Goal: Task Accomplishment & Management: Manage account settings

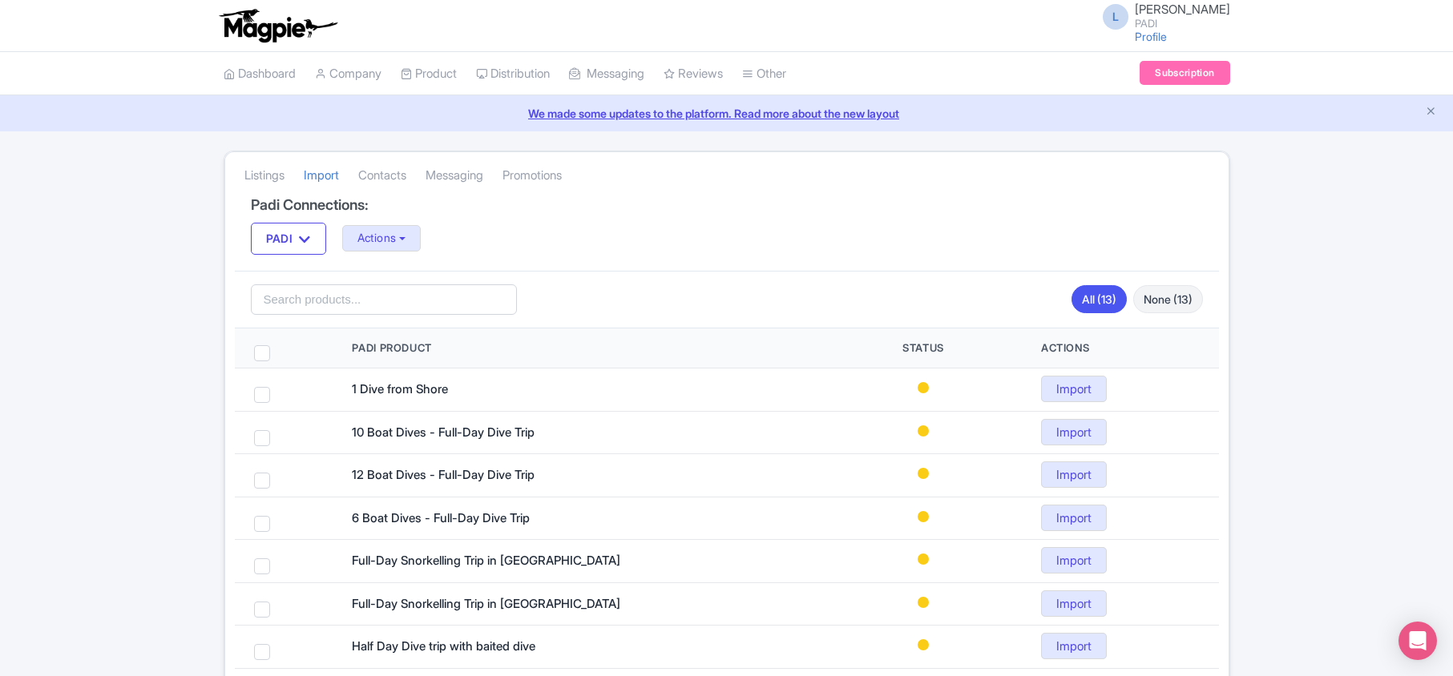
scroll to position [321, 0]
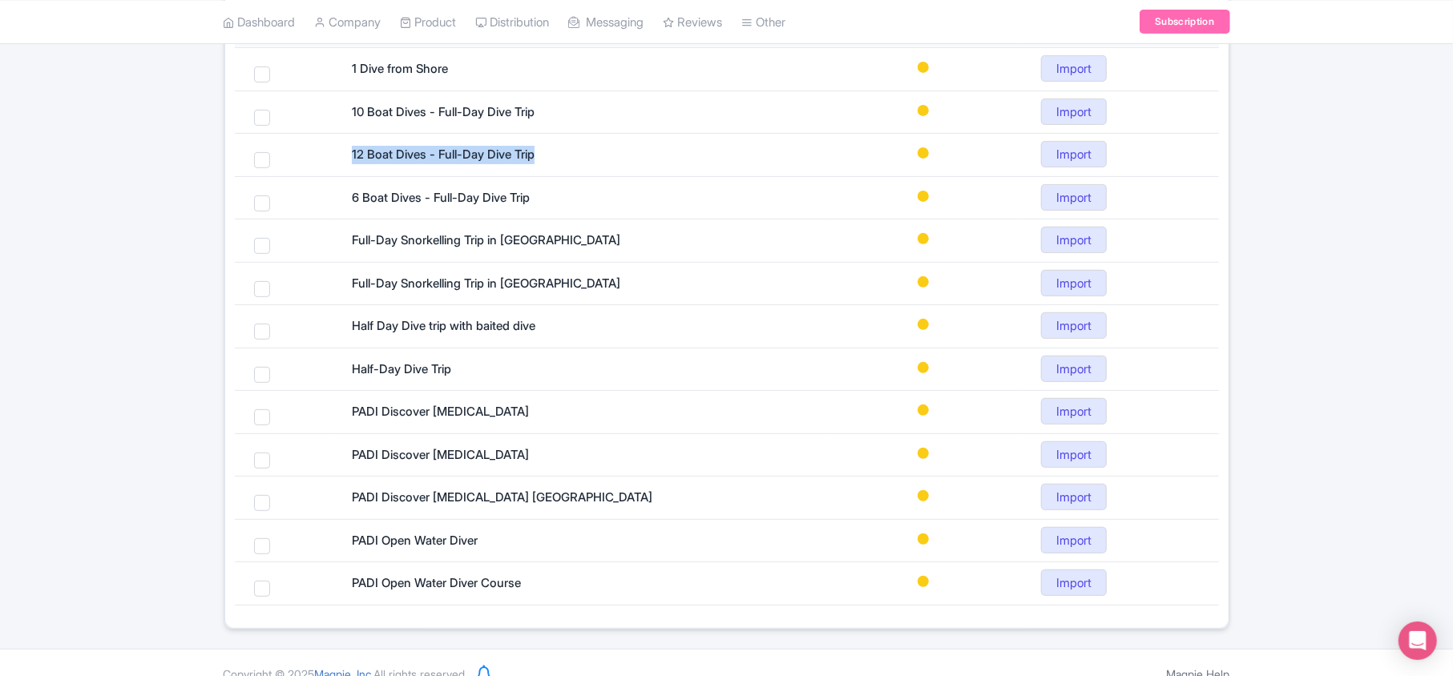
click at [0, 0] on link "My Products" at bounding box center [0, 0] width 0 height 0
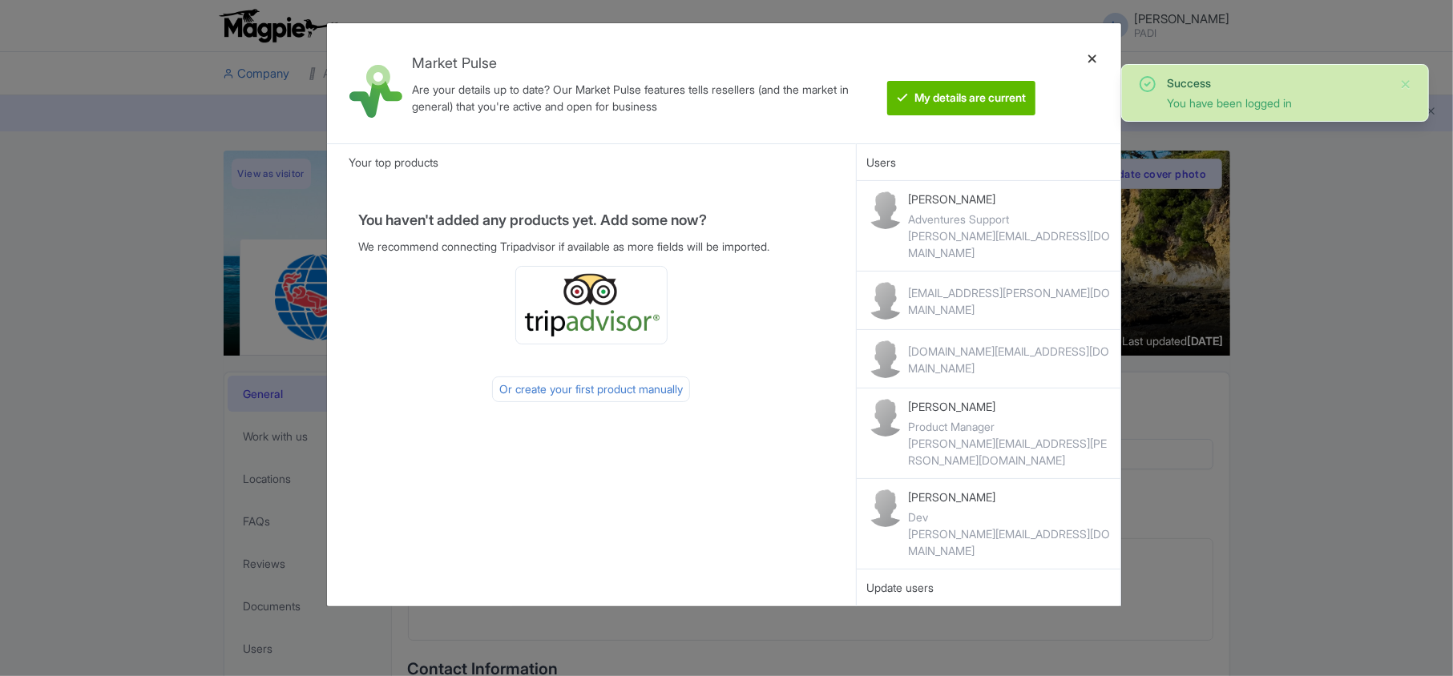
click at [1097, 54] on div at bounding box center [1092, 83] width 38 height 95
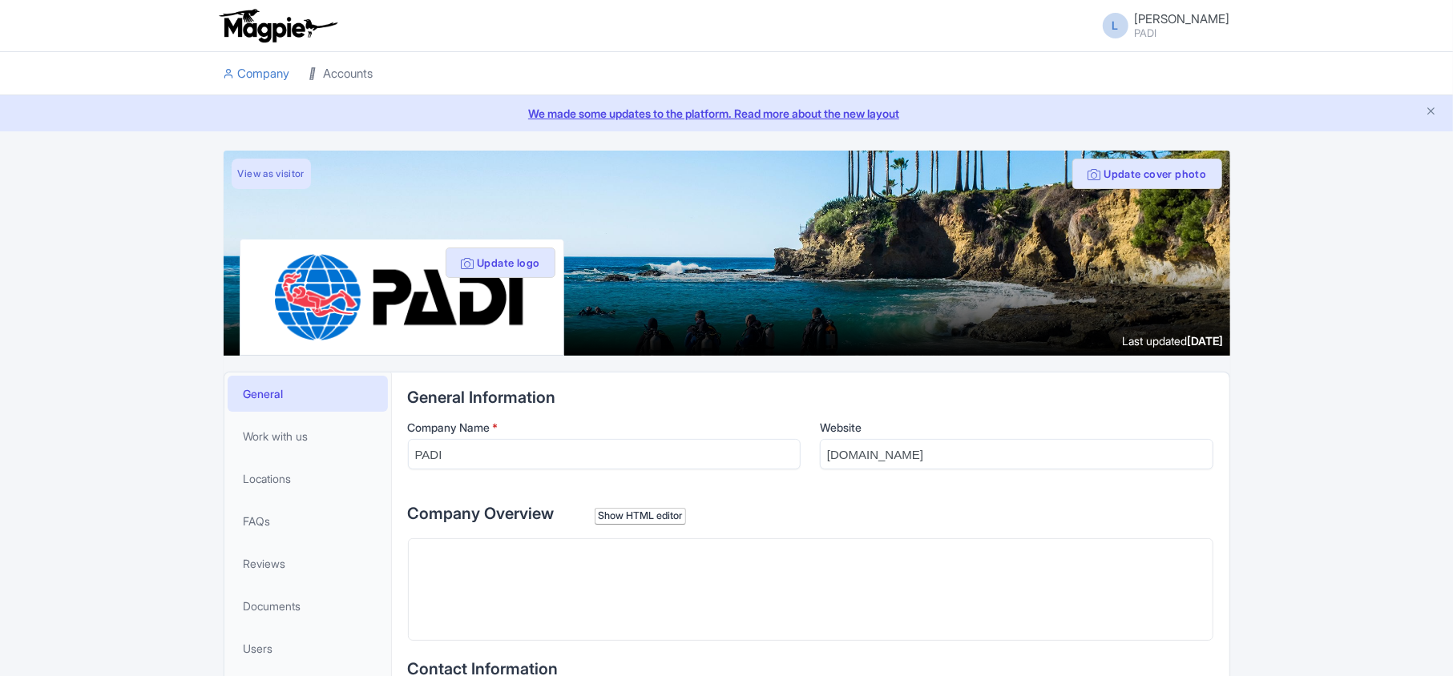
click at [343, 71] on link "Accounts" at bounding box center [341, 74] width 64 height 44
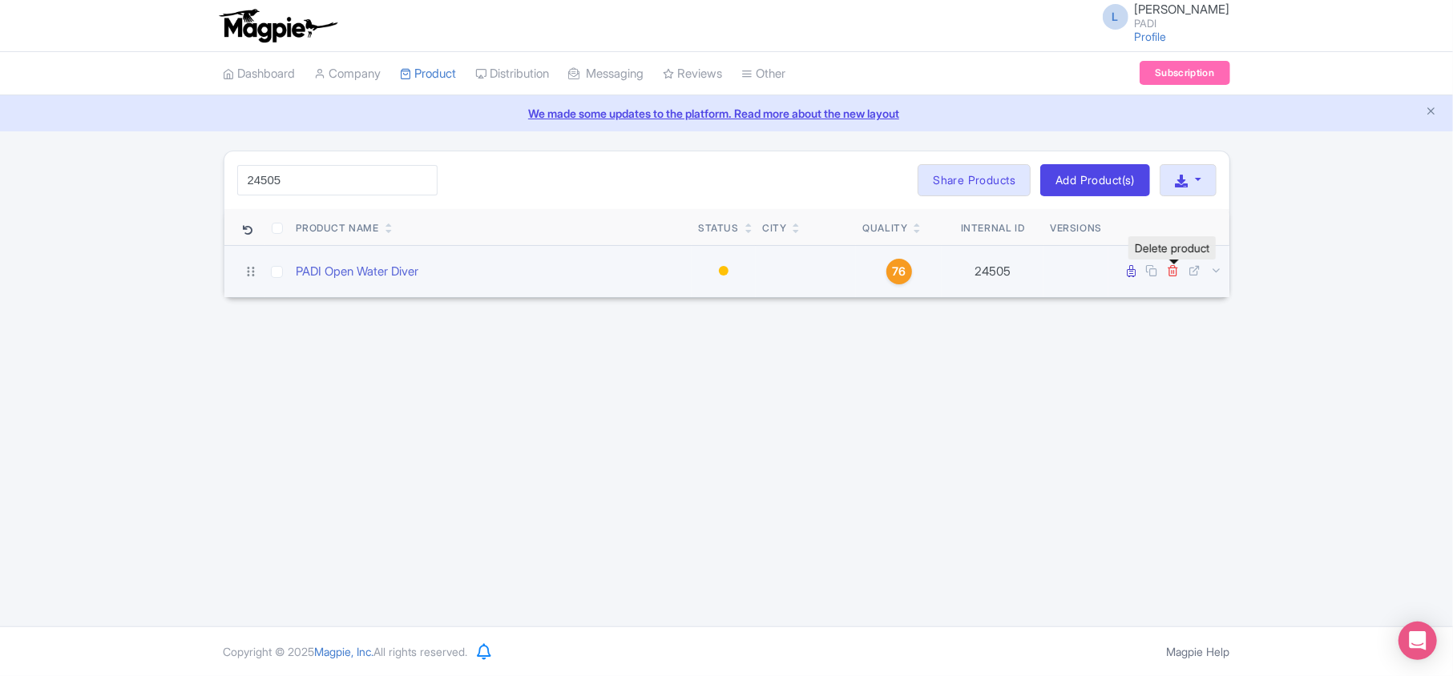
type input "24505"
click at [1174, 269] on icon at bounding box center [1174, 270] width 12 height 12
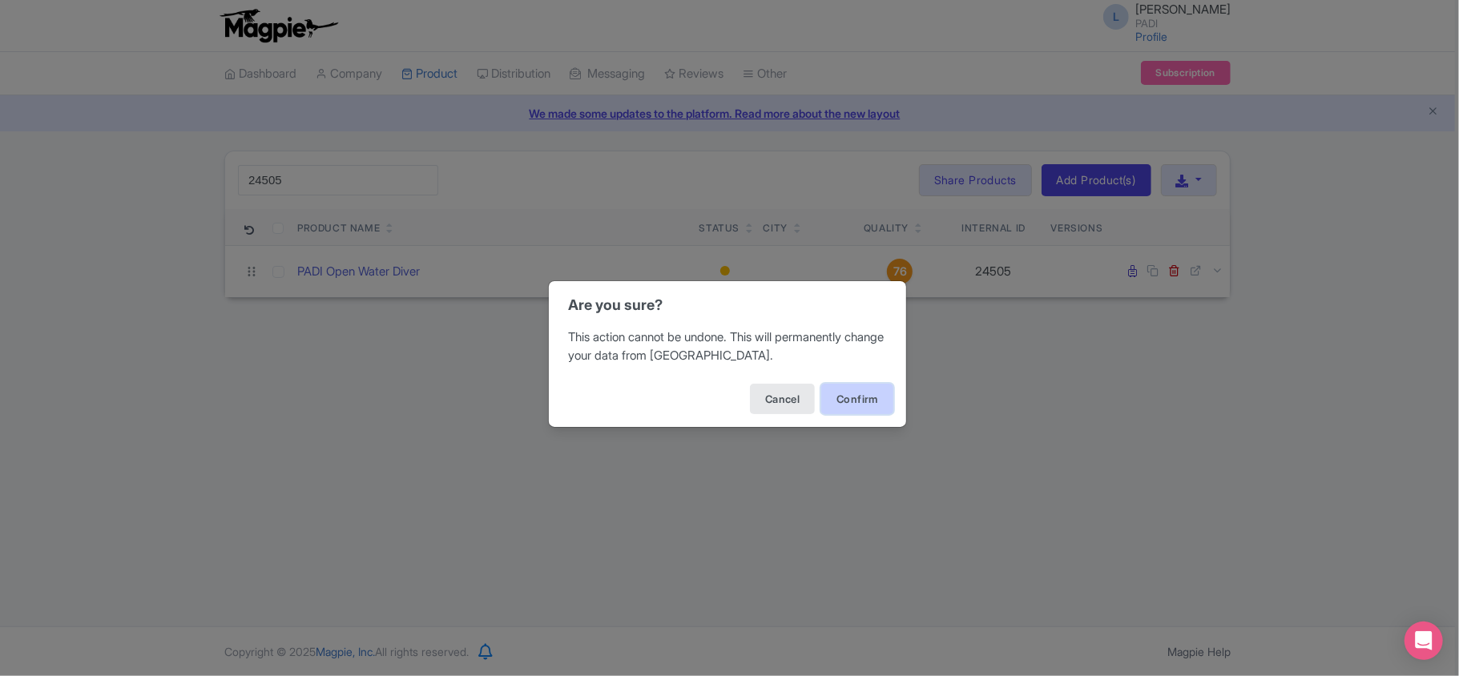
click at [853, 396] on button "Confirm" at bounding box center [857, 399] width 72 height 30
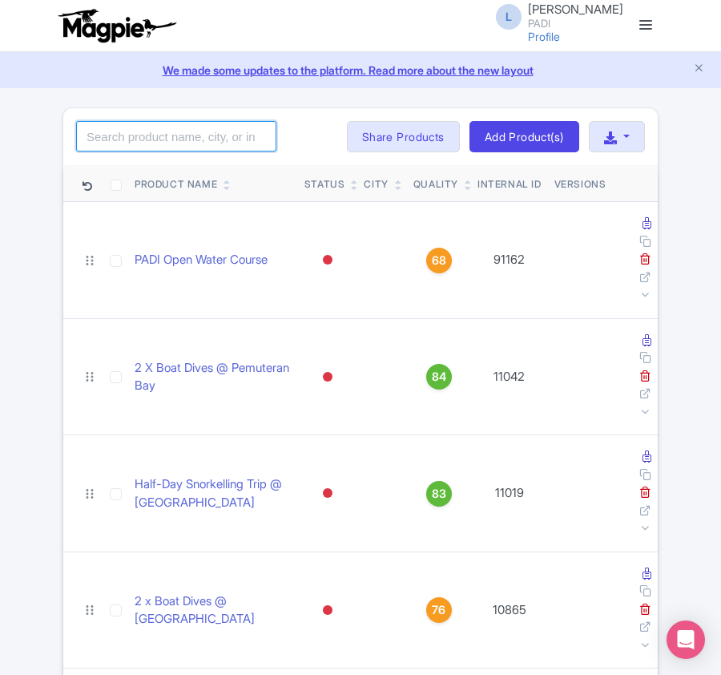
click at [151, 149] on input "search" at bounding box center [176, 136] width 200 height 30
paste input "18173"
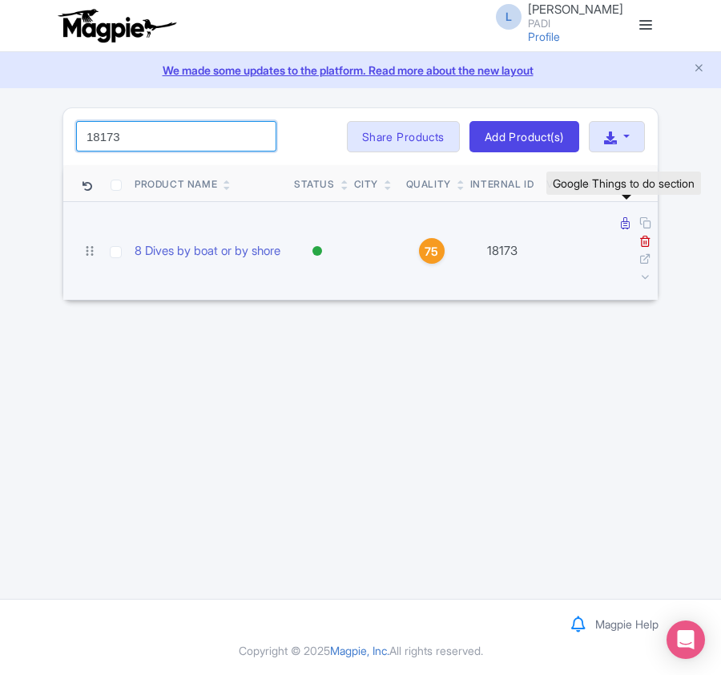
type input "18173"
click at [621, 224] on icon at bounding box center [625, 223] width 9 height 12
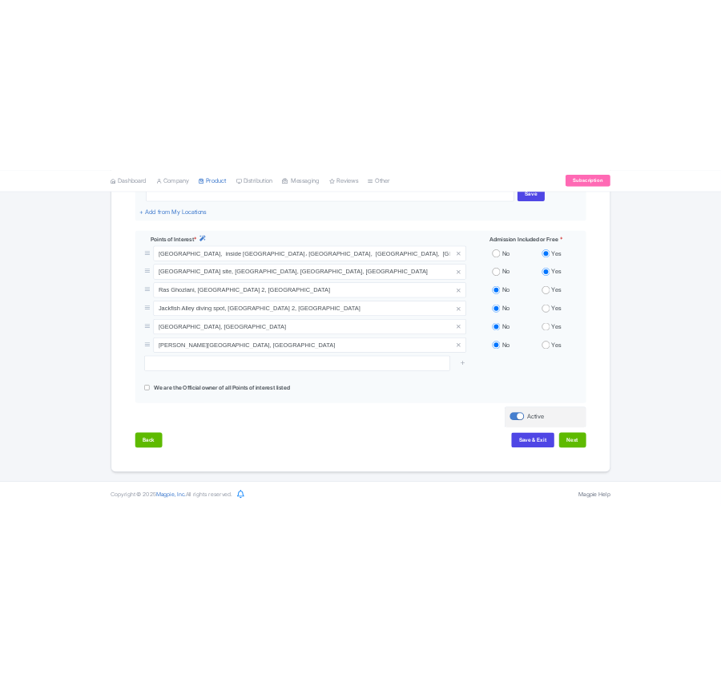
scroll to position [462, 0]
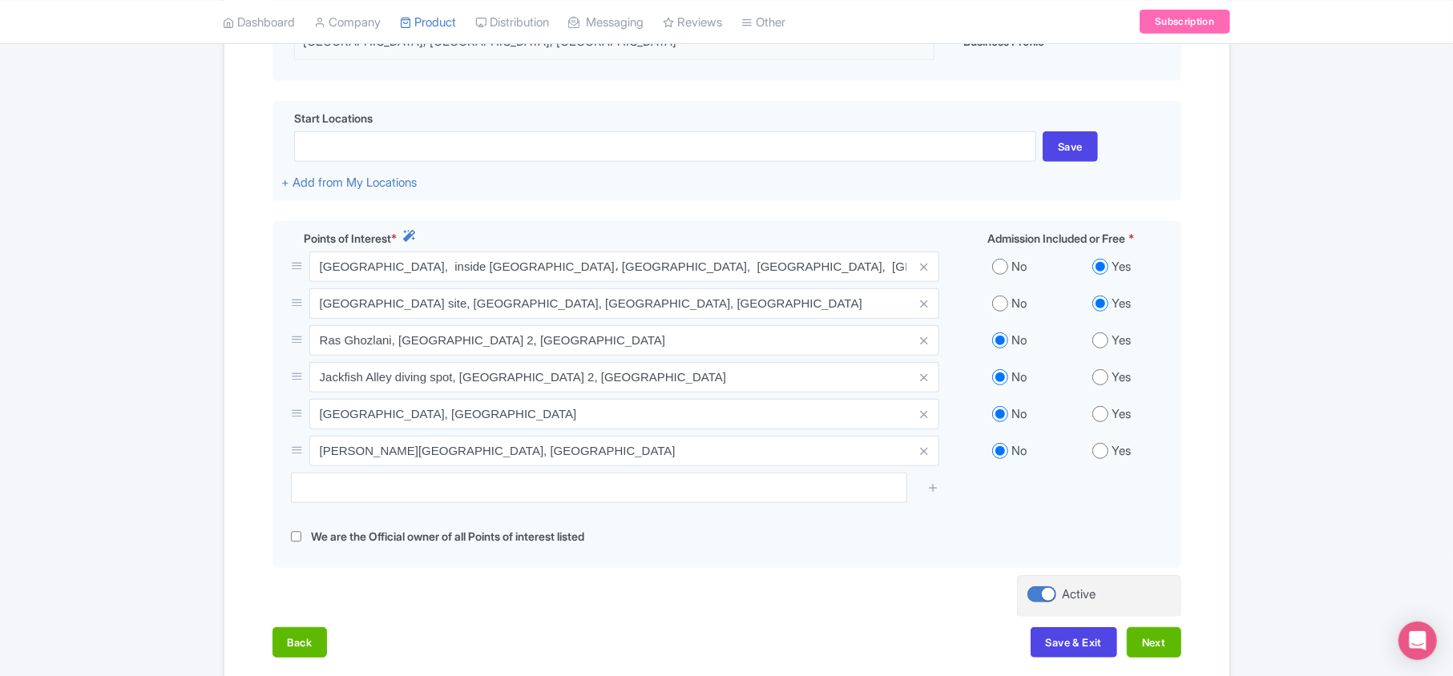
click at [72, 212] on div "← Back to Products 8 Dives by boat or by shore ID# TOAELN Content Distribution …" at bounding box center [726, 198] width 1453 height 1018
